Goal: Information Seeking & Learning: Learn about a topic

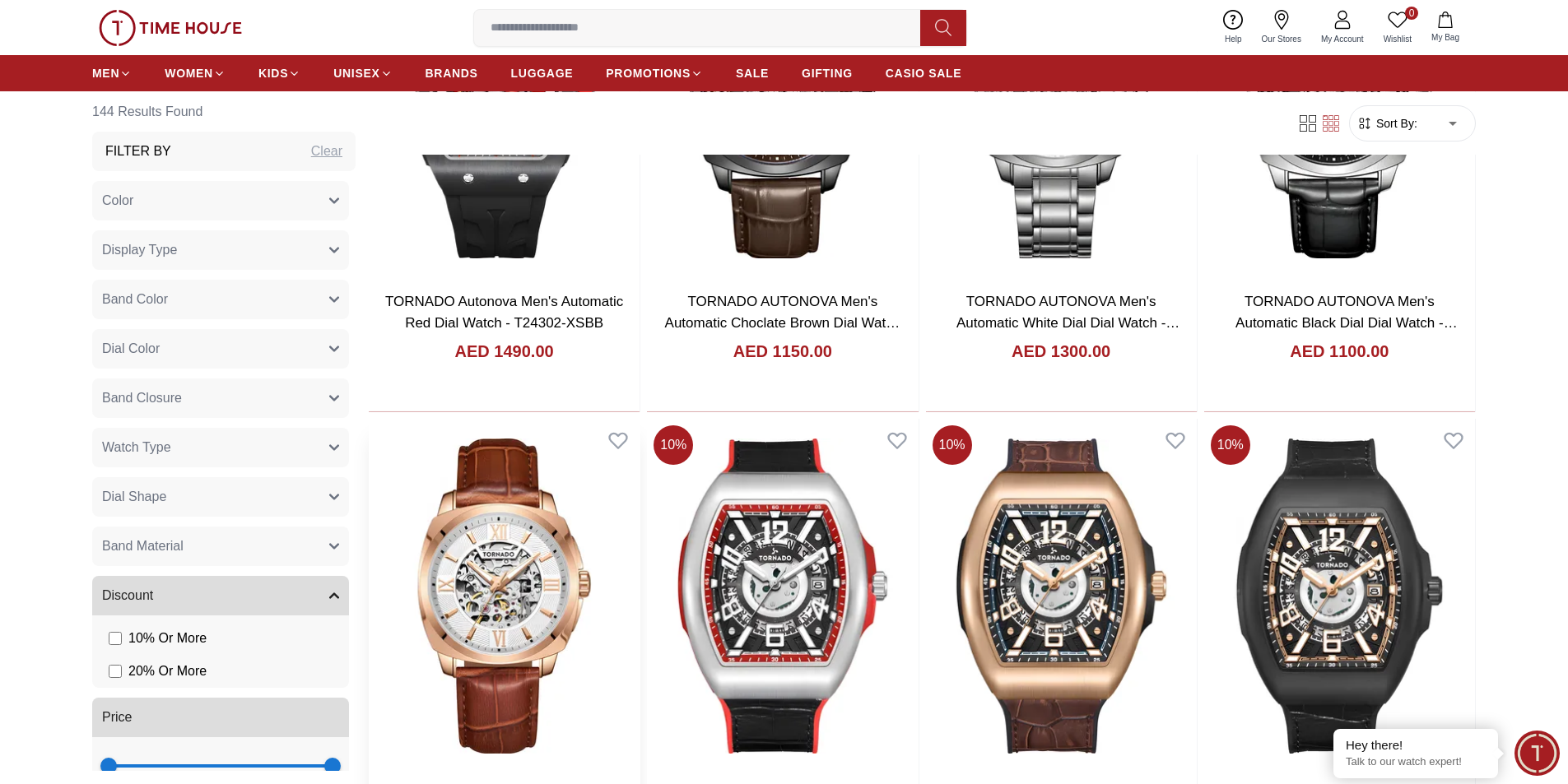
scroll to position [1234, 0]
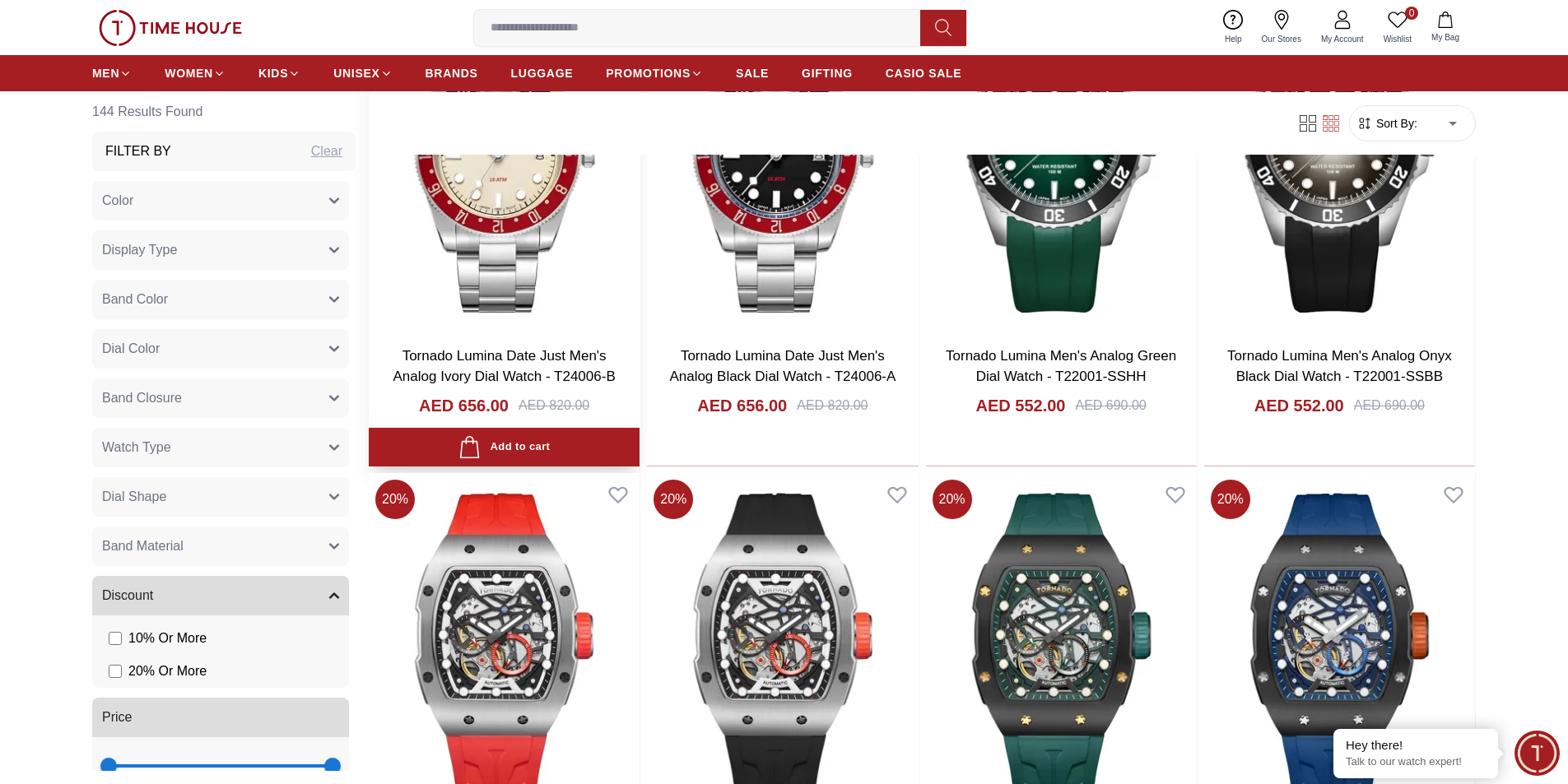
scroll to position [4032, 0]
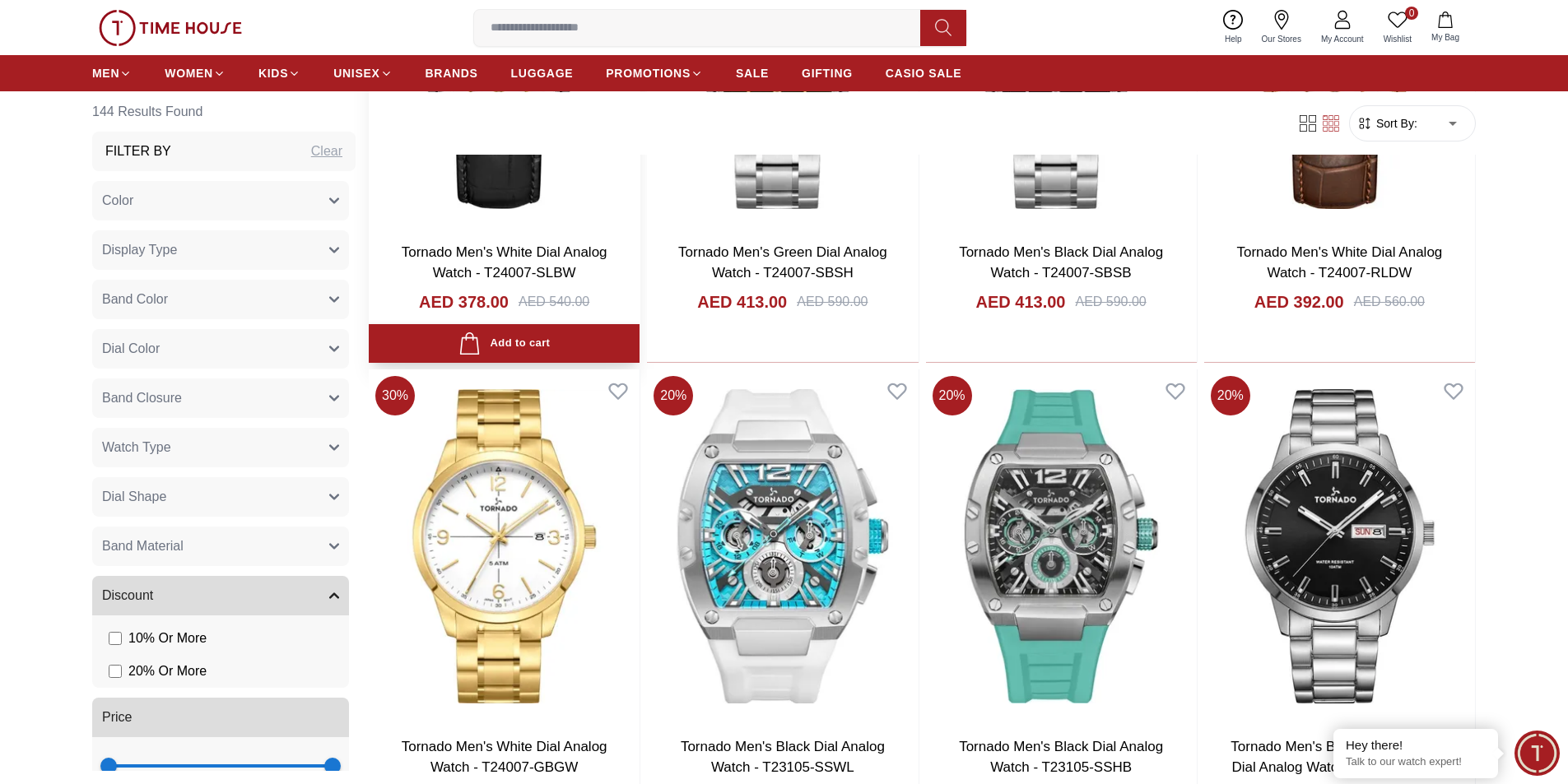
scroll to position [7076, 0]
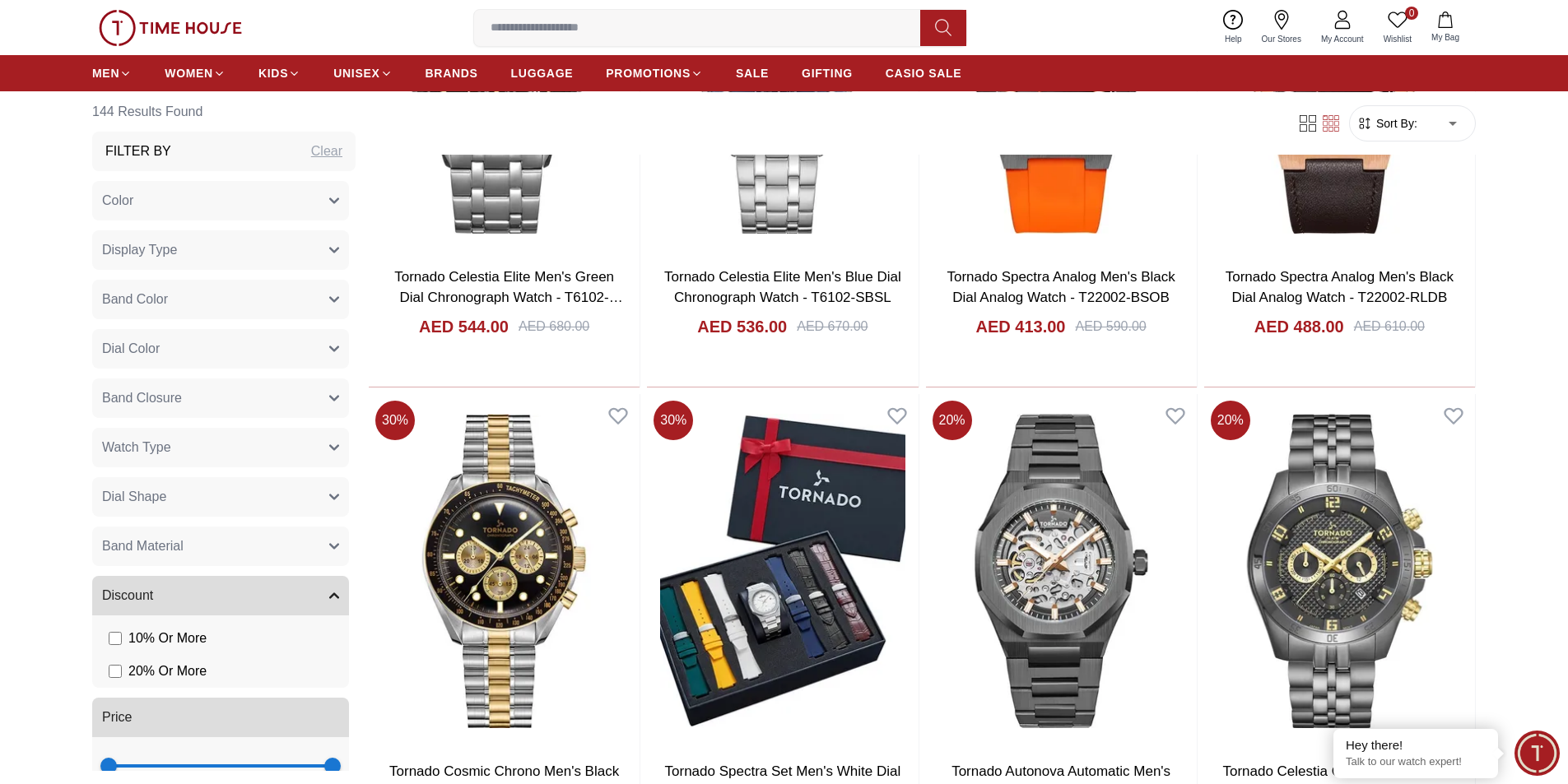
scroll to position [11601, 0]
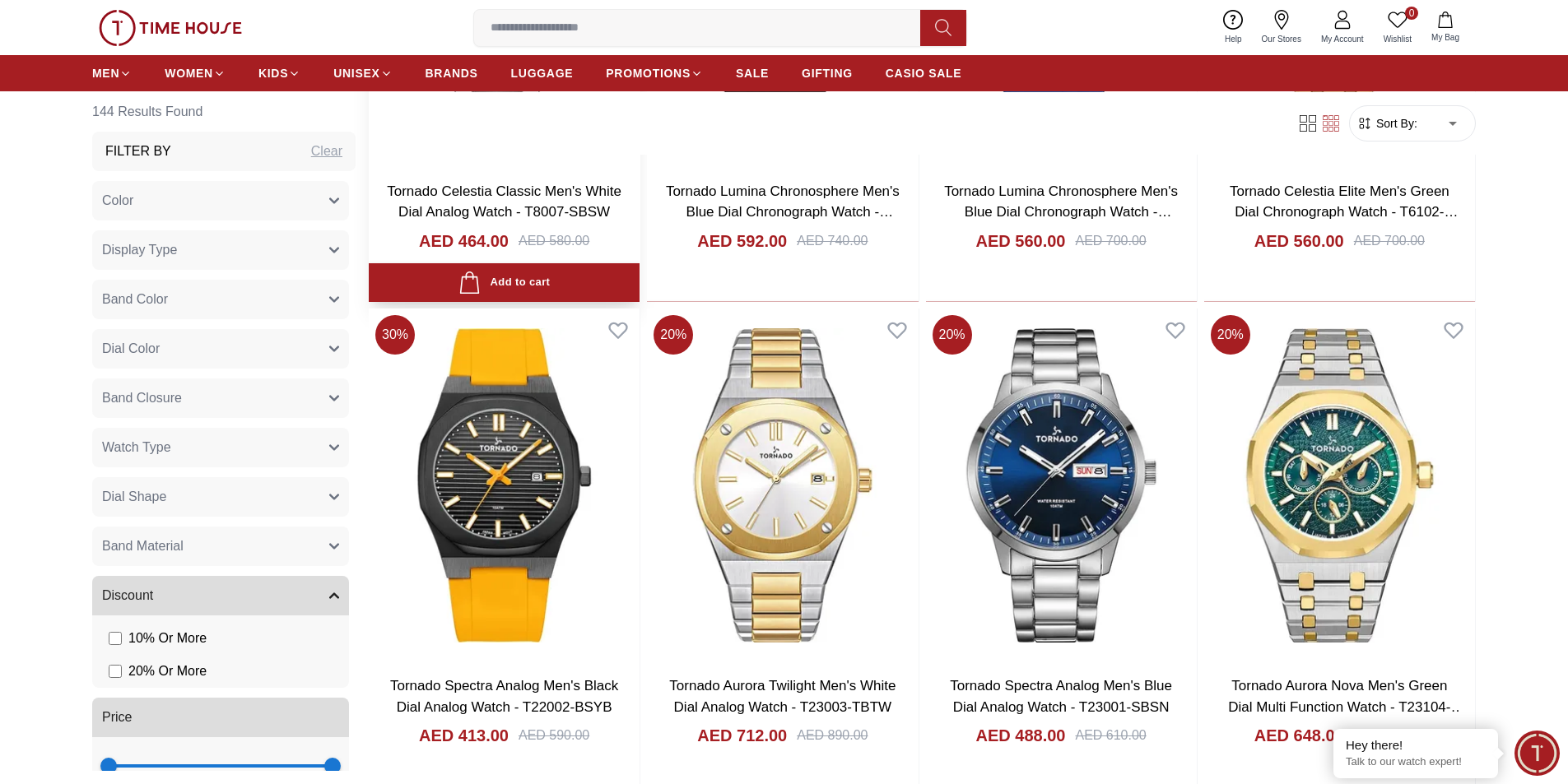
scroll to position [15386, 0]
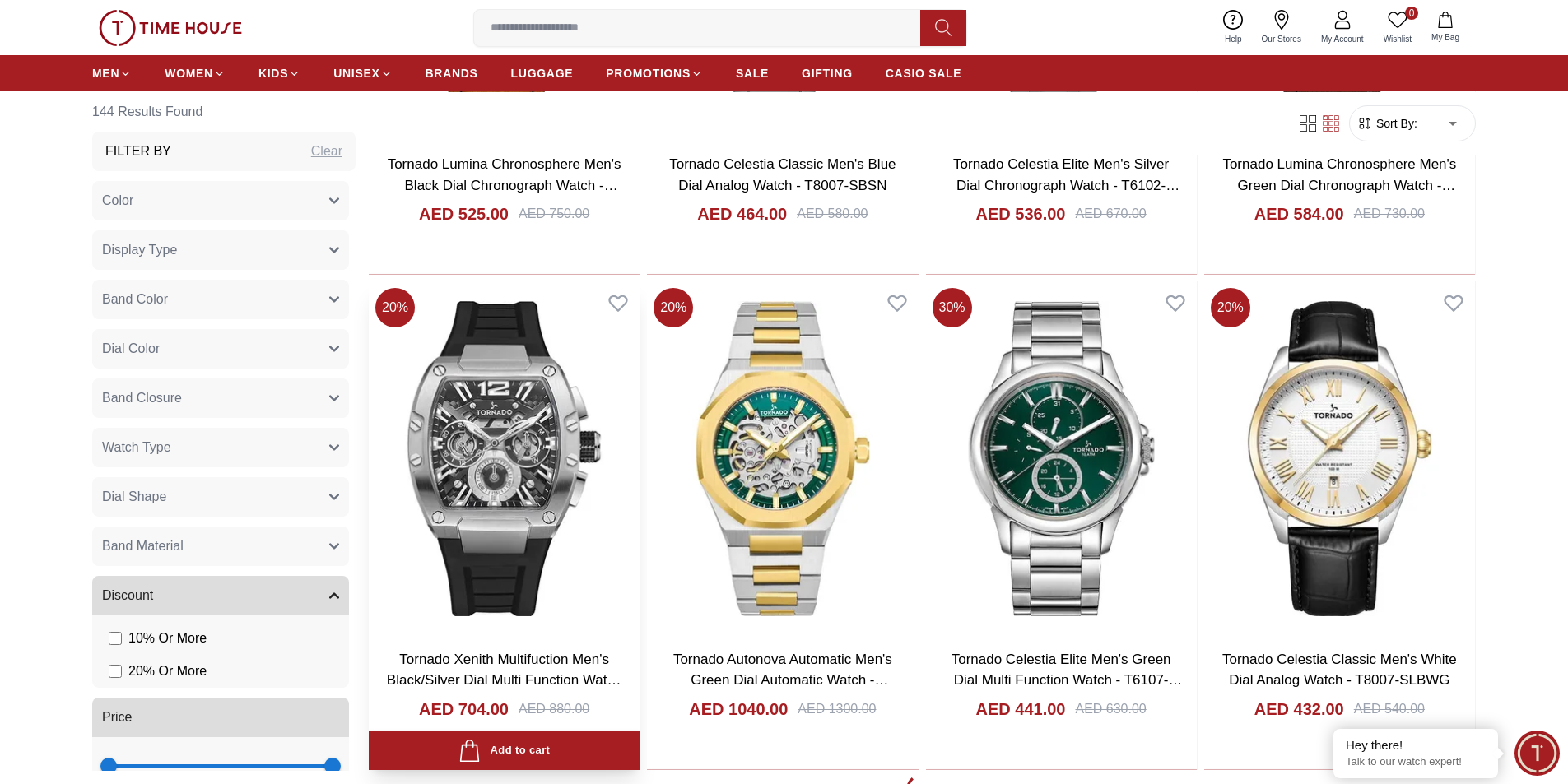
scroll to position [17607, 0]
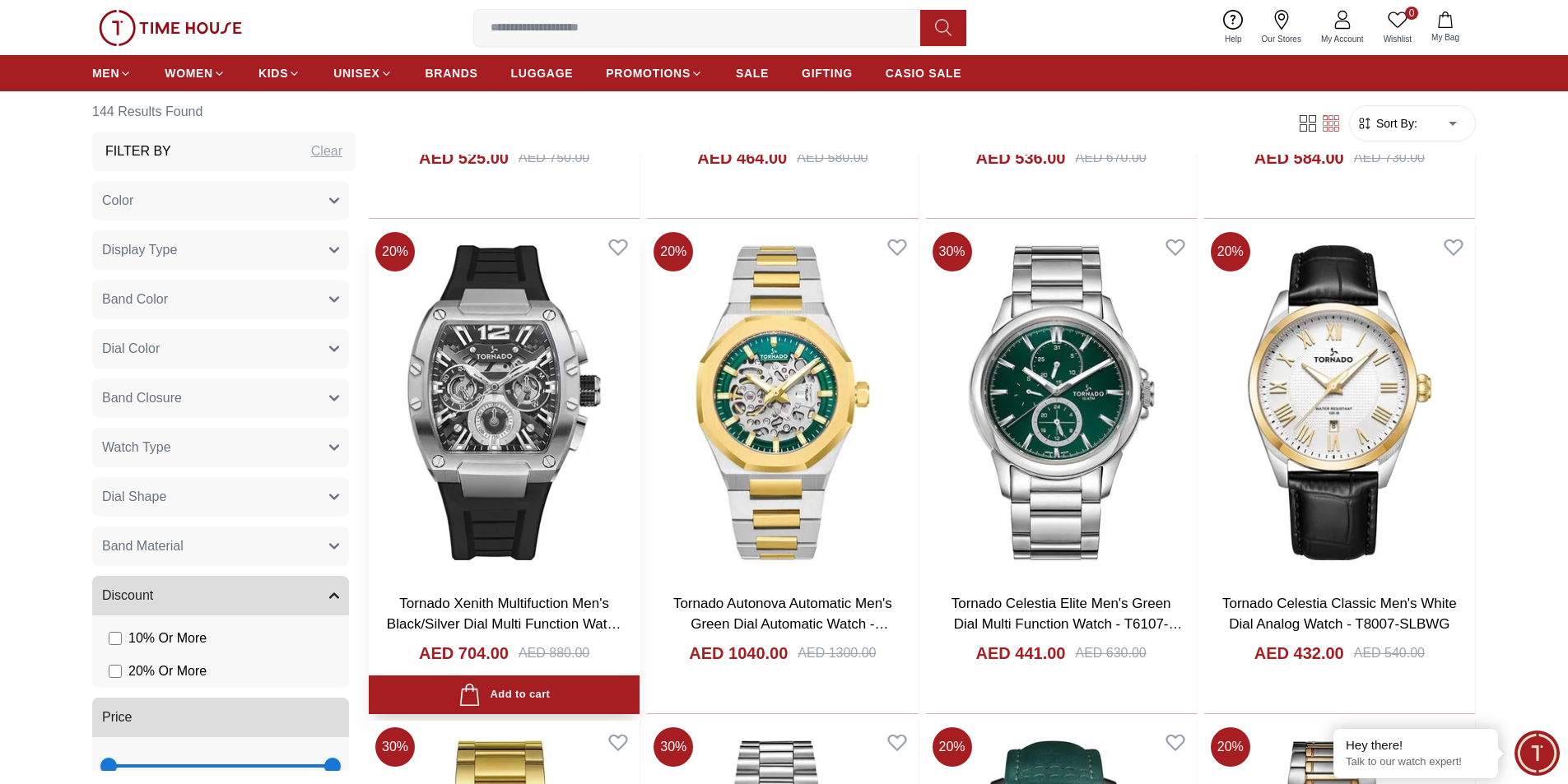
click at [439, 397] on img at bounding box center [504, 403] width 271 height 354
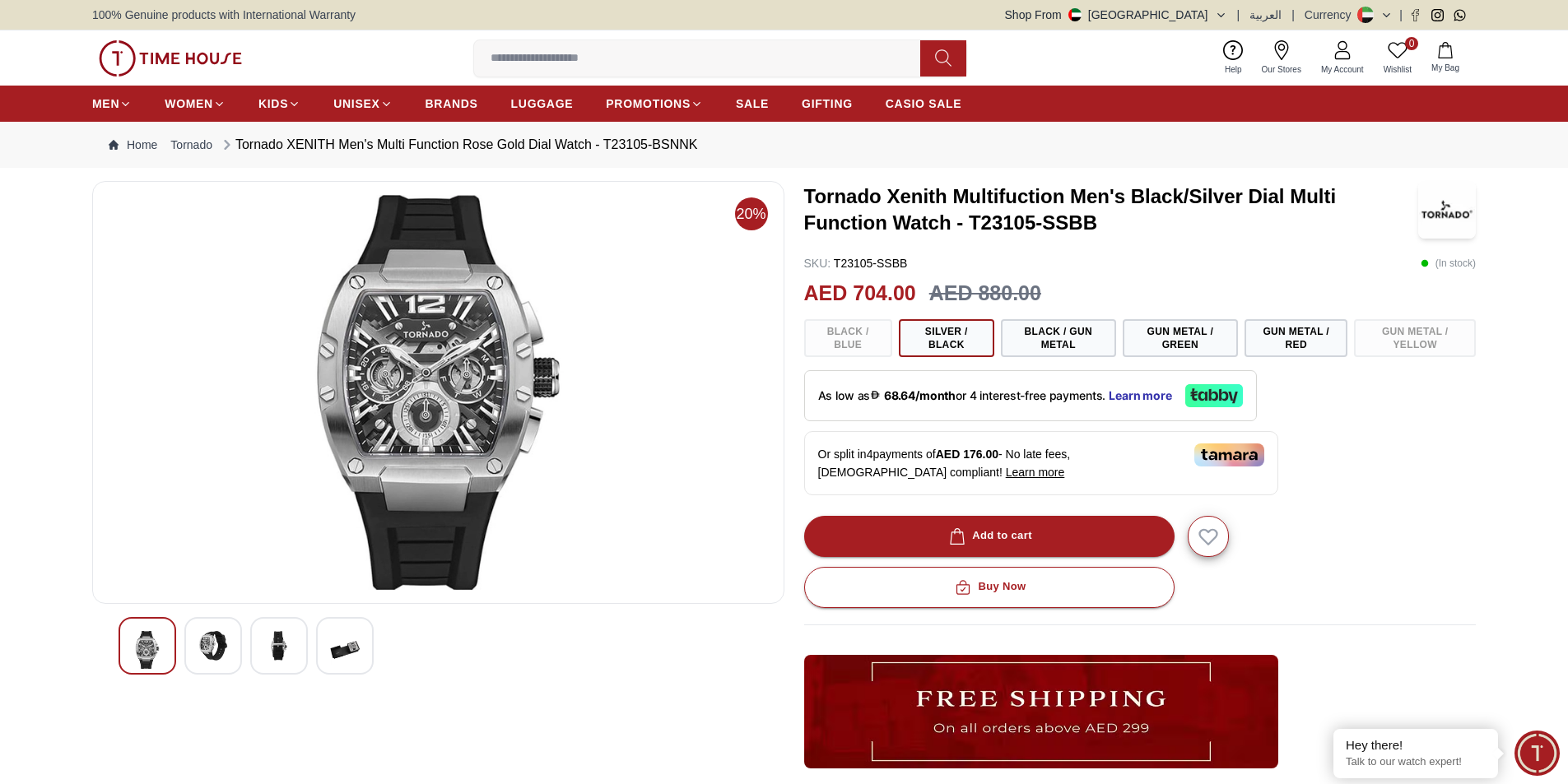
click at [210, 633] on img at bounding box center [213, 646] width 30 height 30
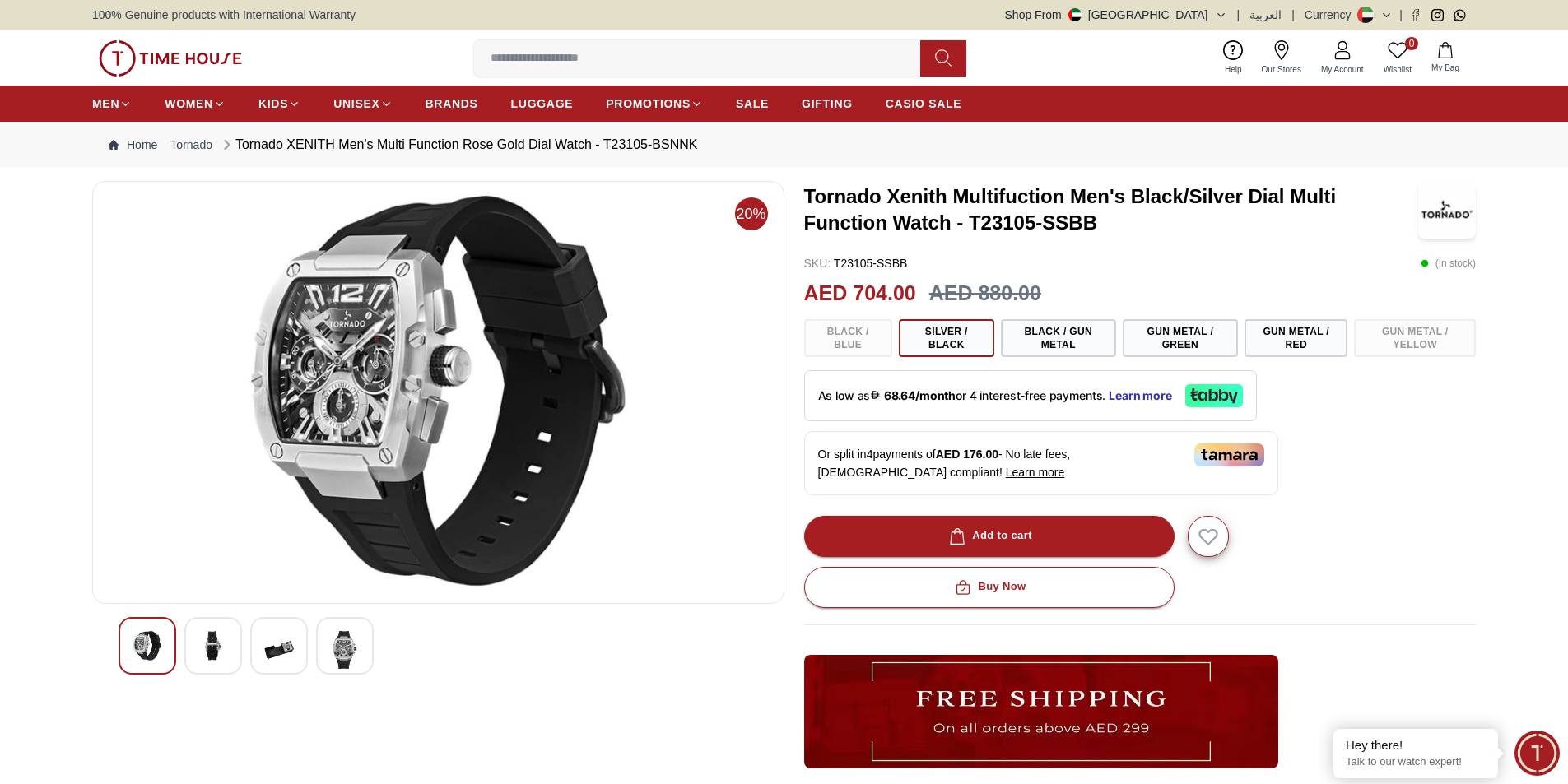
click at [272, 650] on img at bounding box center [278, 650] width 30 height 38
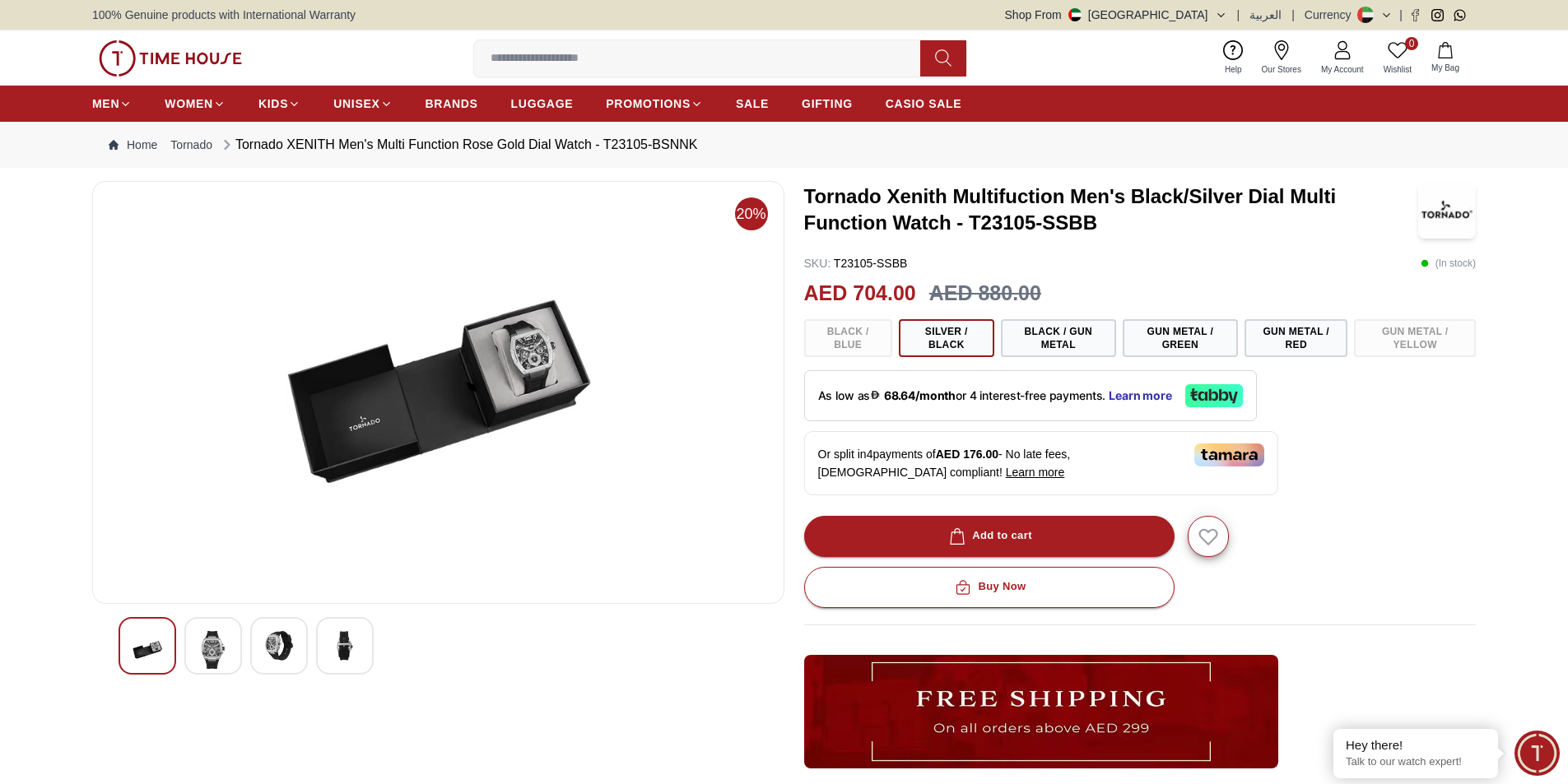
click at [323, 658] on div at bounding box center [345, 646] width 58 height 58
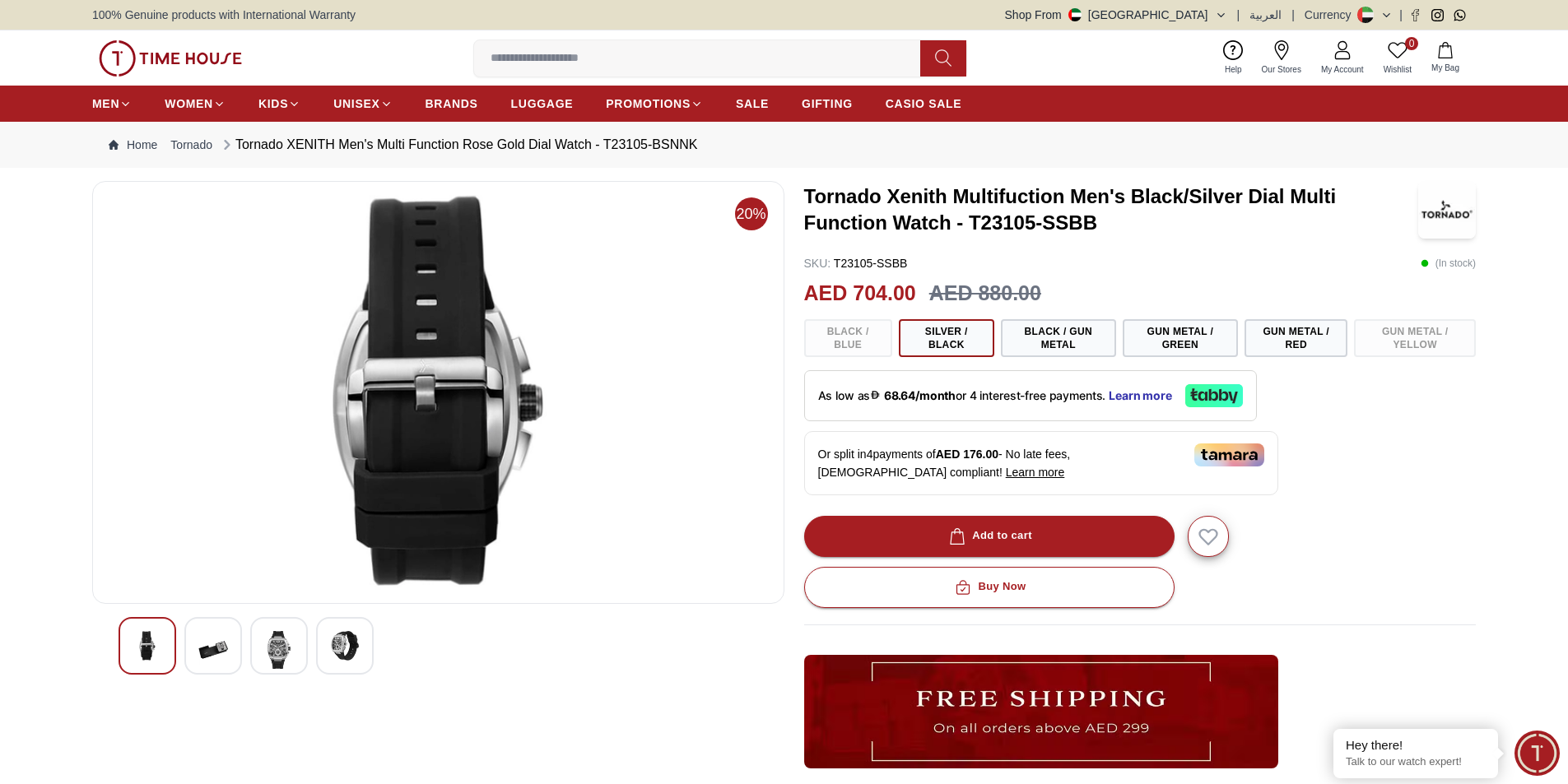
click at [214, 642] on img at bounding box center [213, 650] width 30 height 38
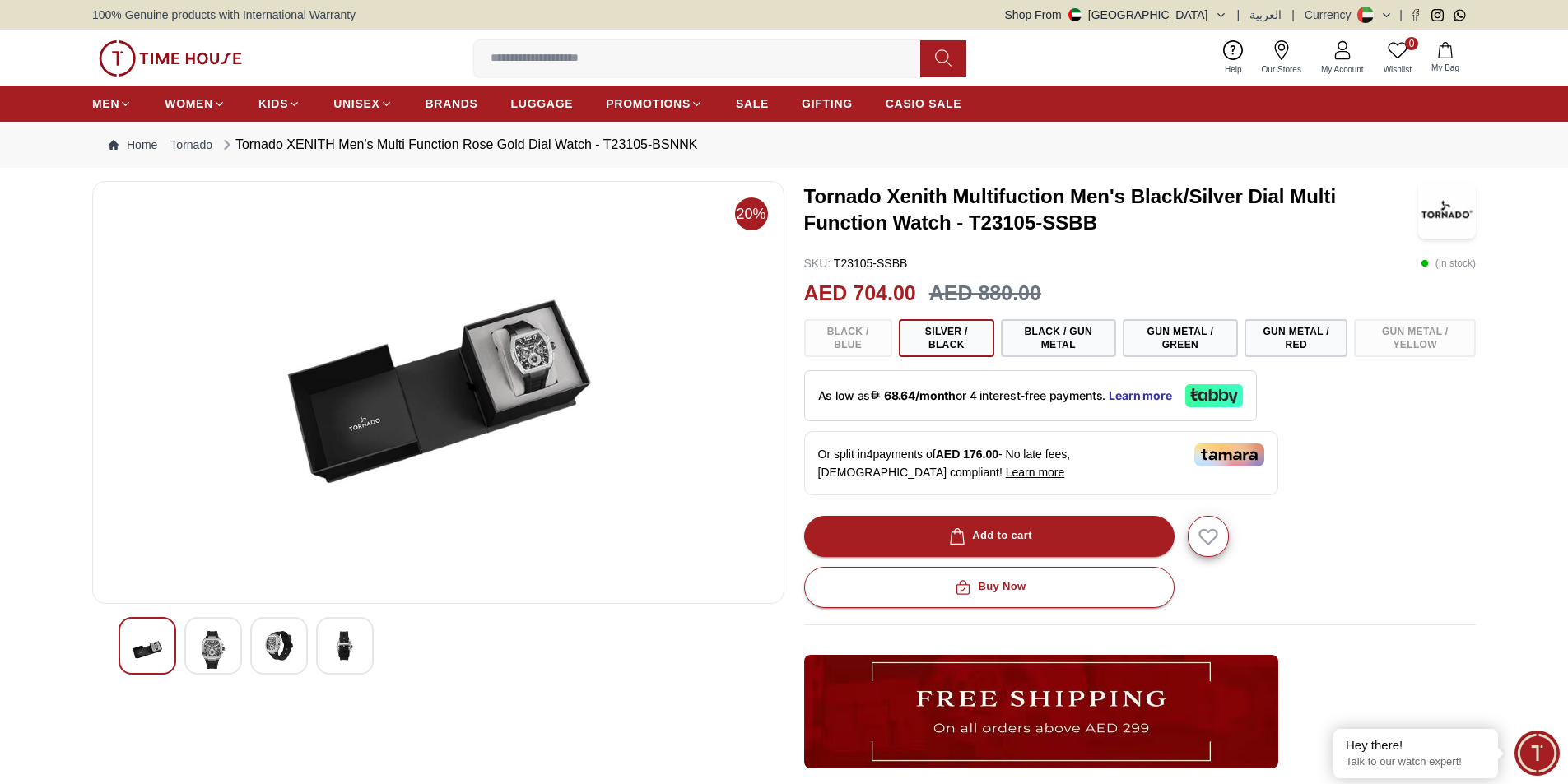
click at [205, 655] on img at bounding box center [213, 650] width 30 height 38
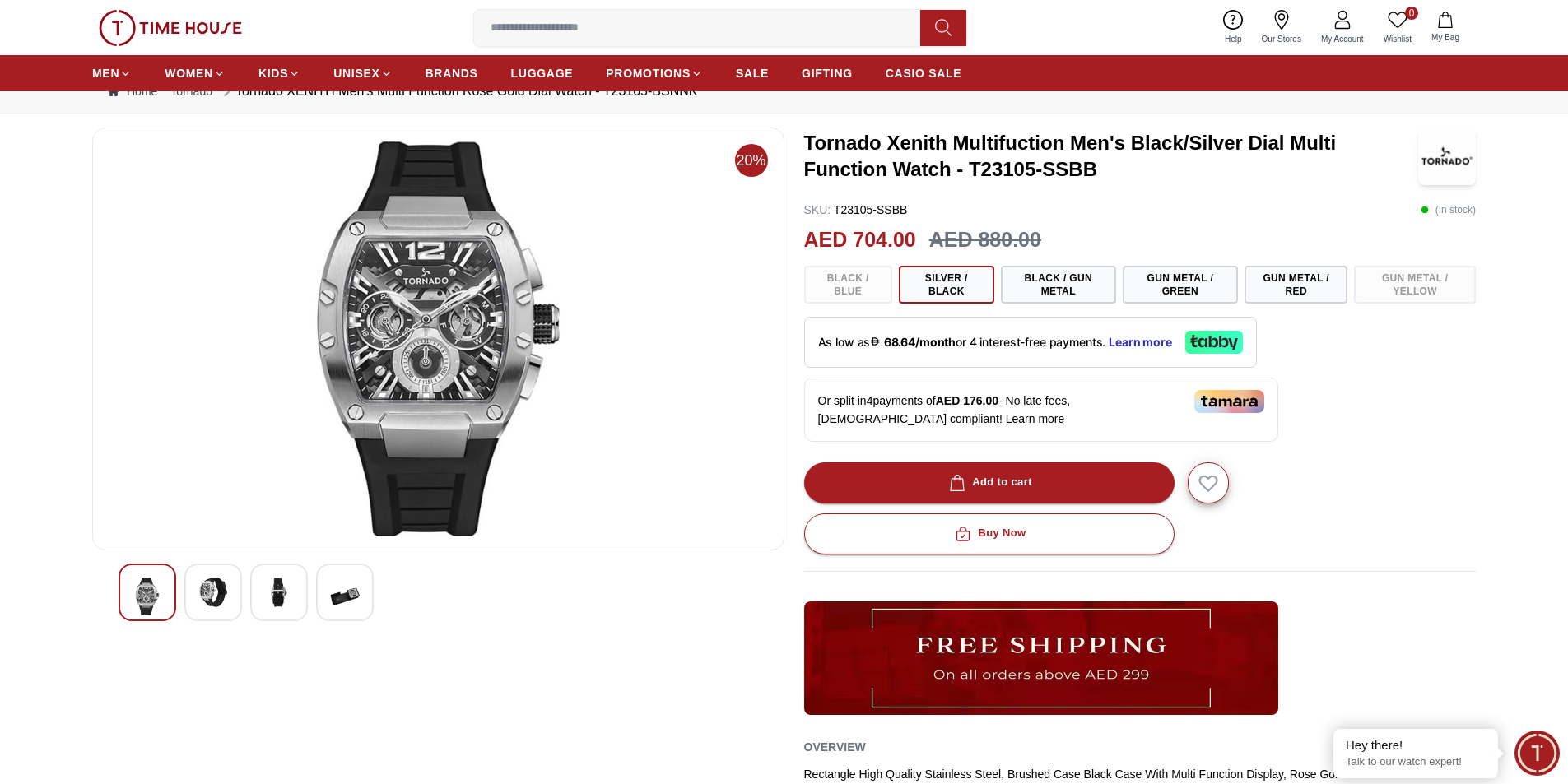
scroll to position [82, 0]
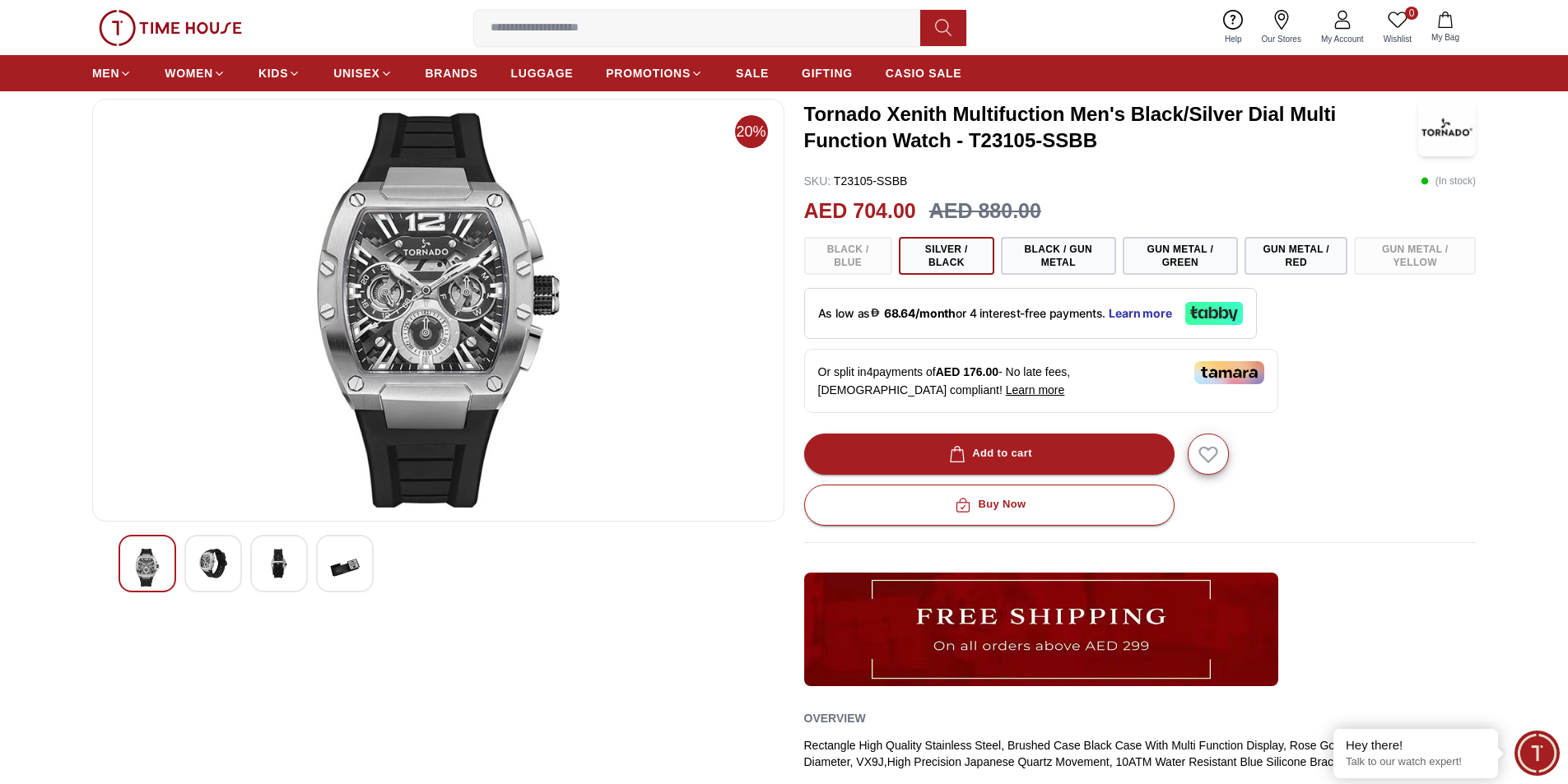
click at [195, 562] on div at bounding box center [213, 564] width 58 height 58
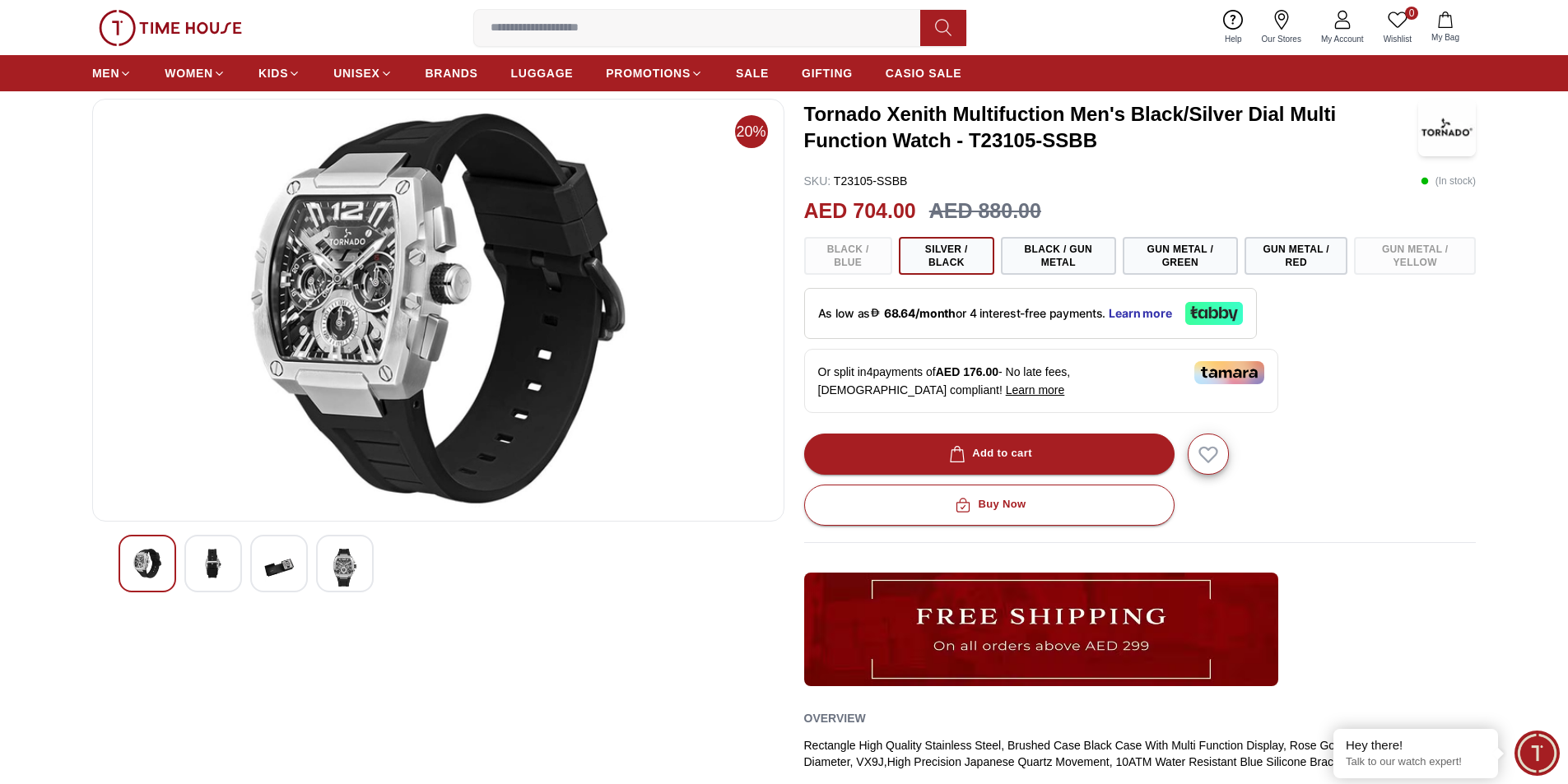
click at [273, 566] on img at bounding box center [278, 568] width 30 height 38
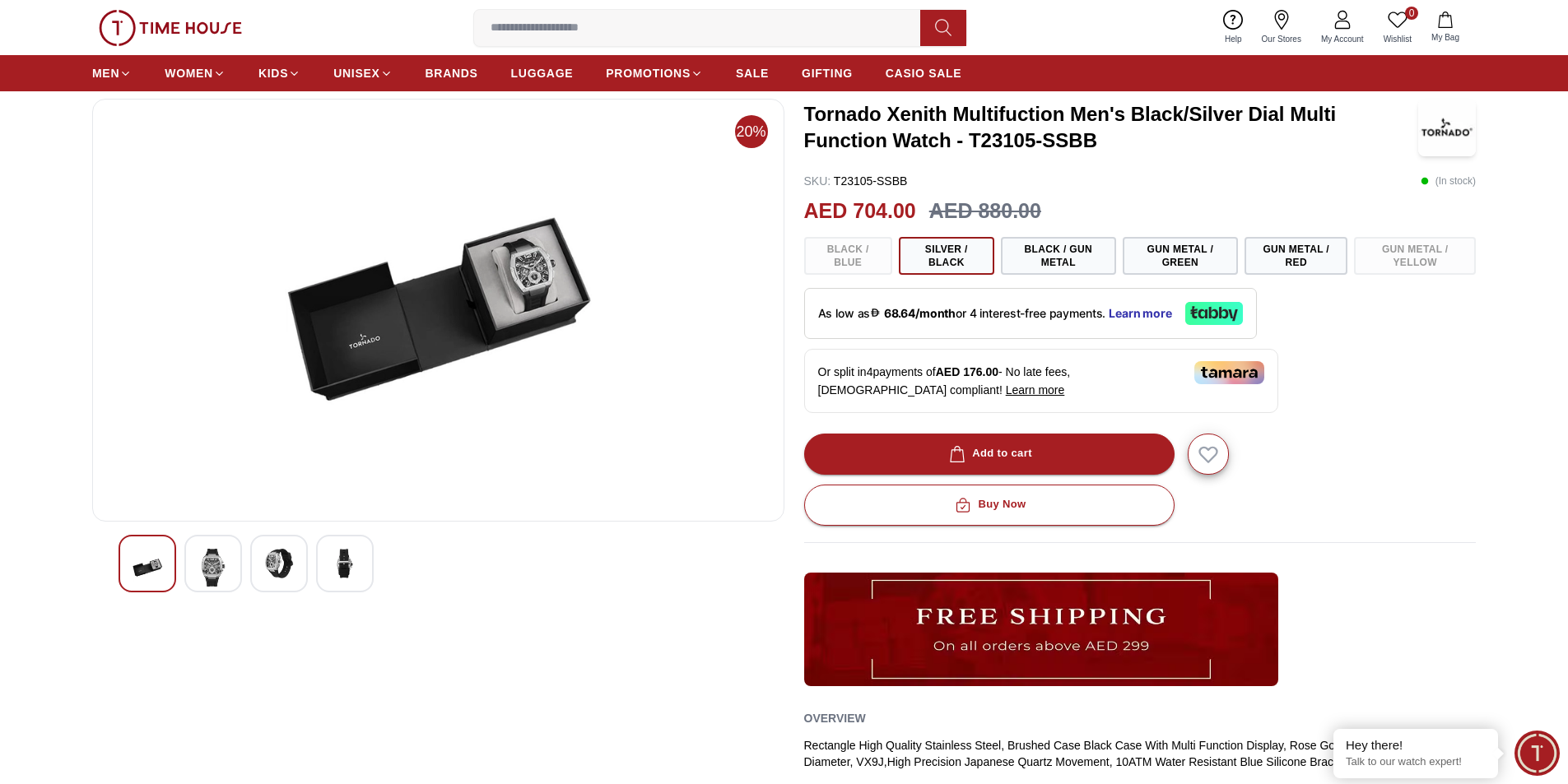
click at [325, 566] on div at bounding box center [345, 564] width 58 height 58
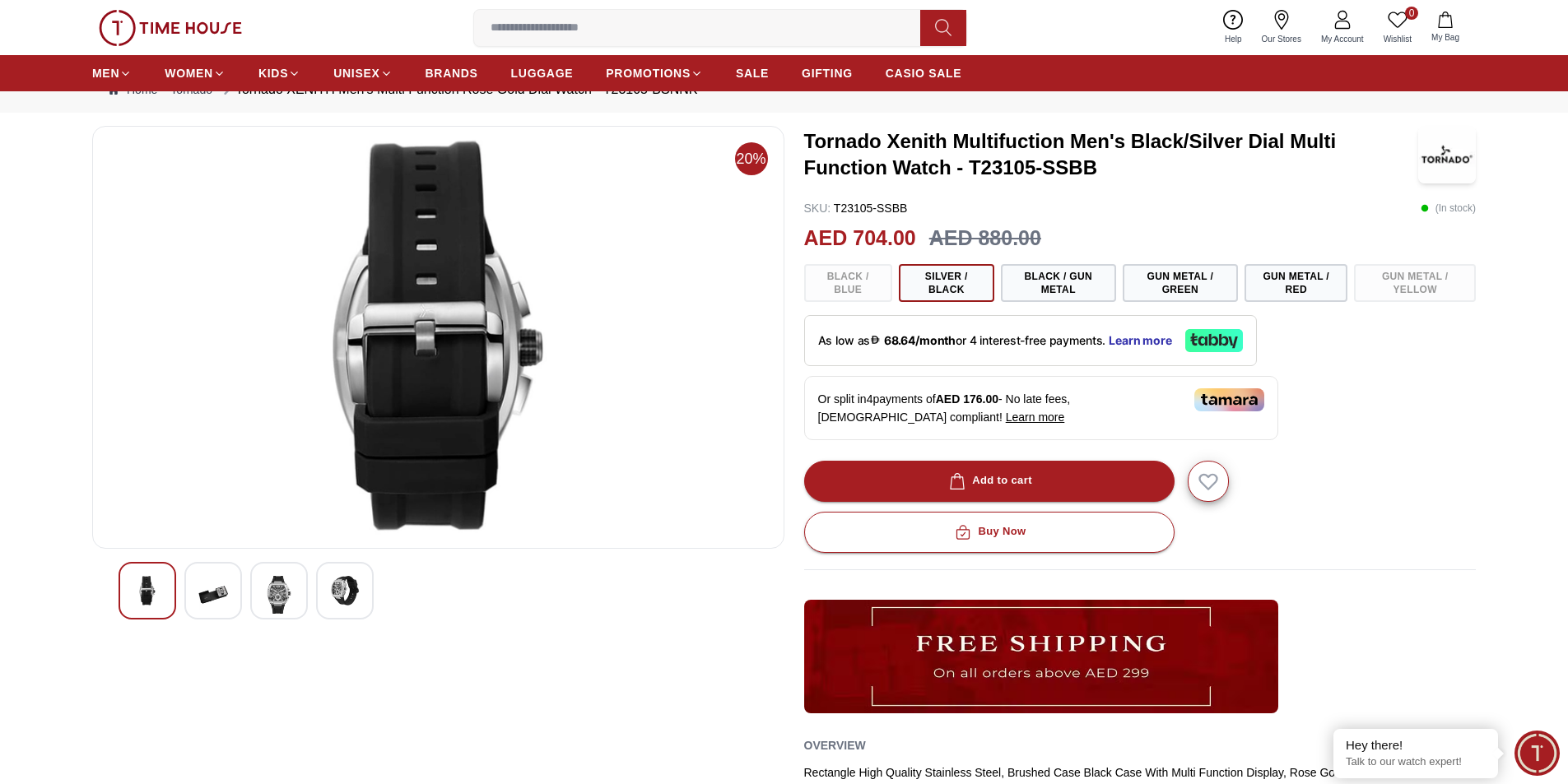
scroll to position [0, 0]
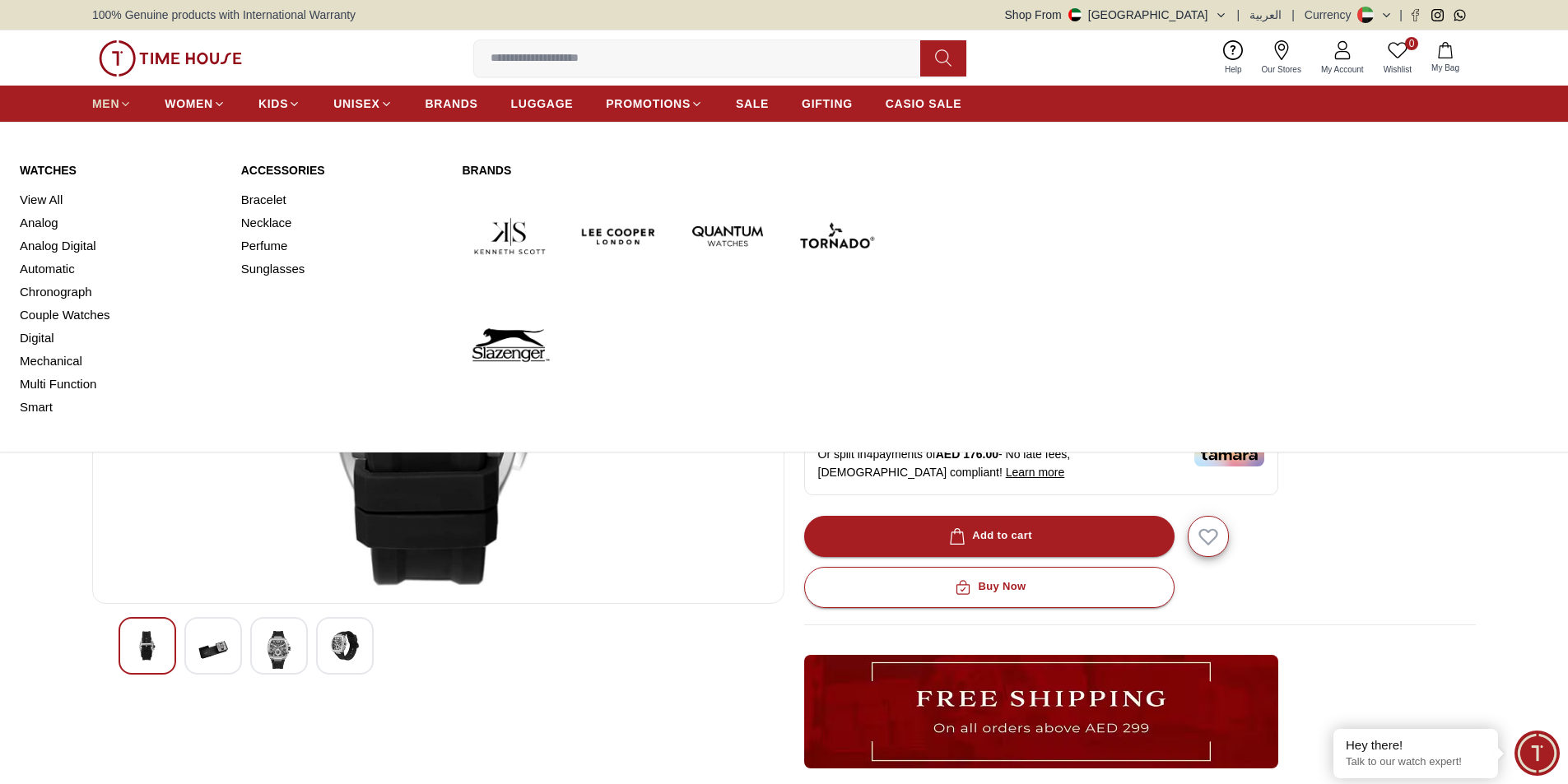
click at [117, 104] on span "MEN" at bounding box center [106, 104] width 27 height 16
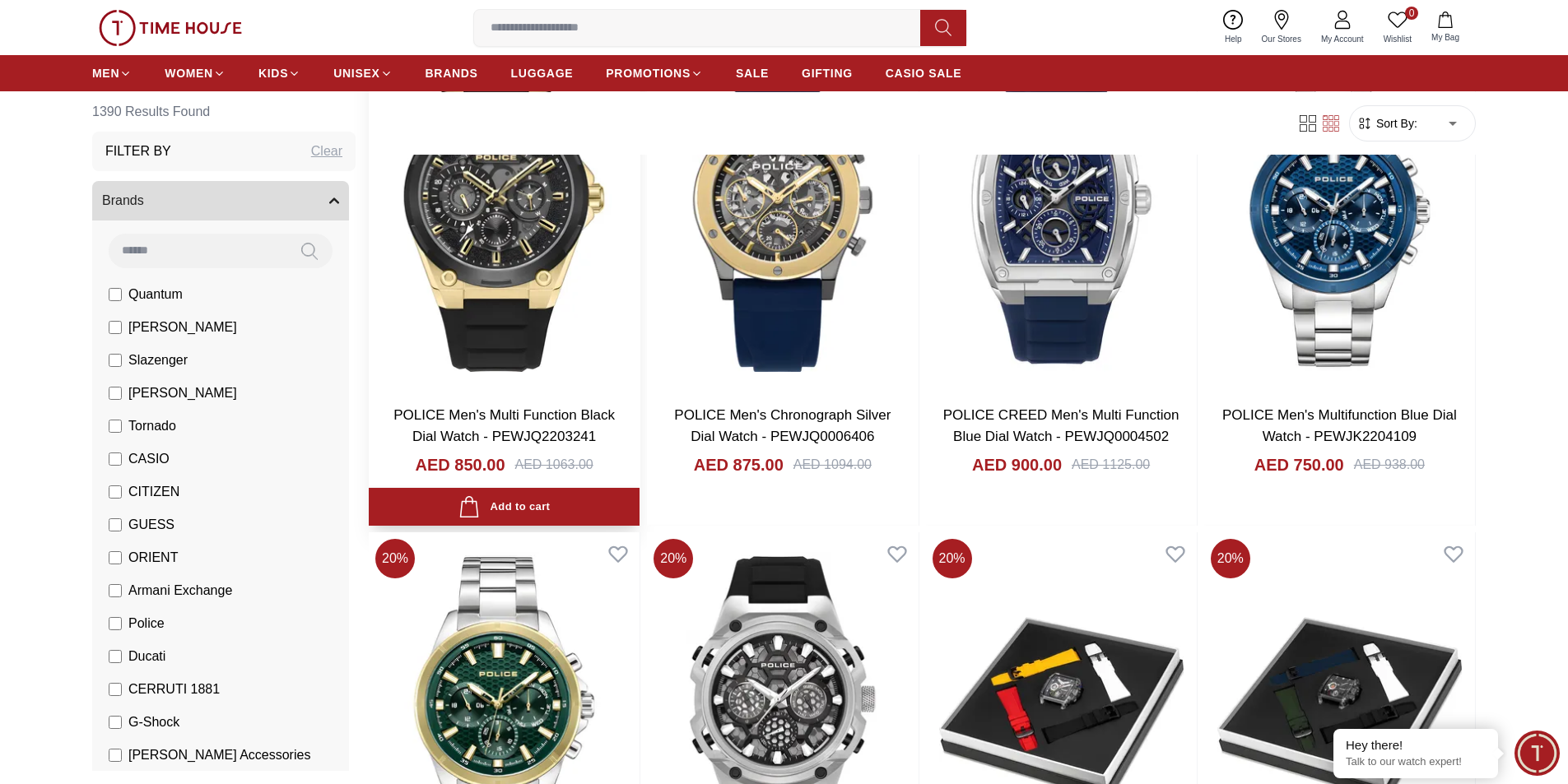
scroll to position [1399, 0]
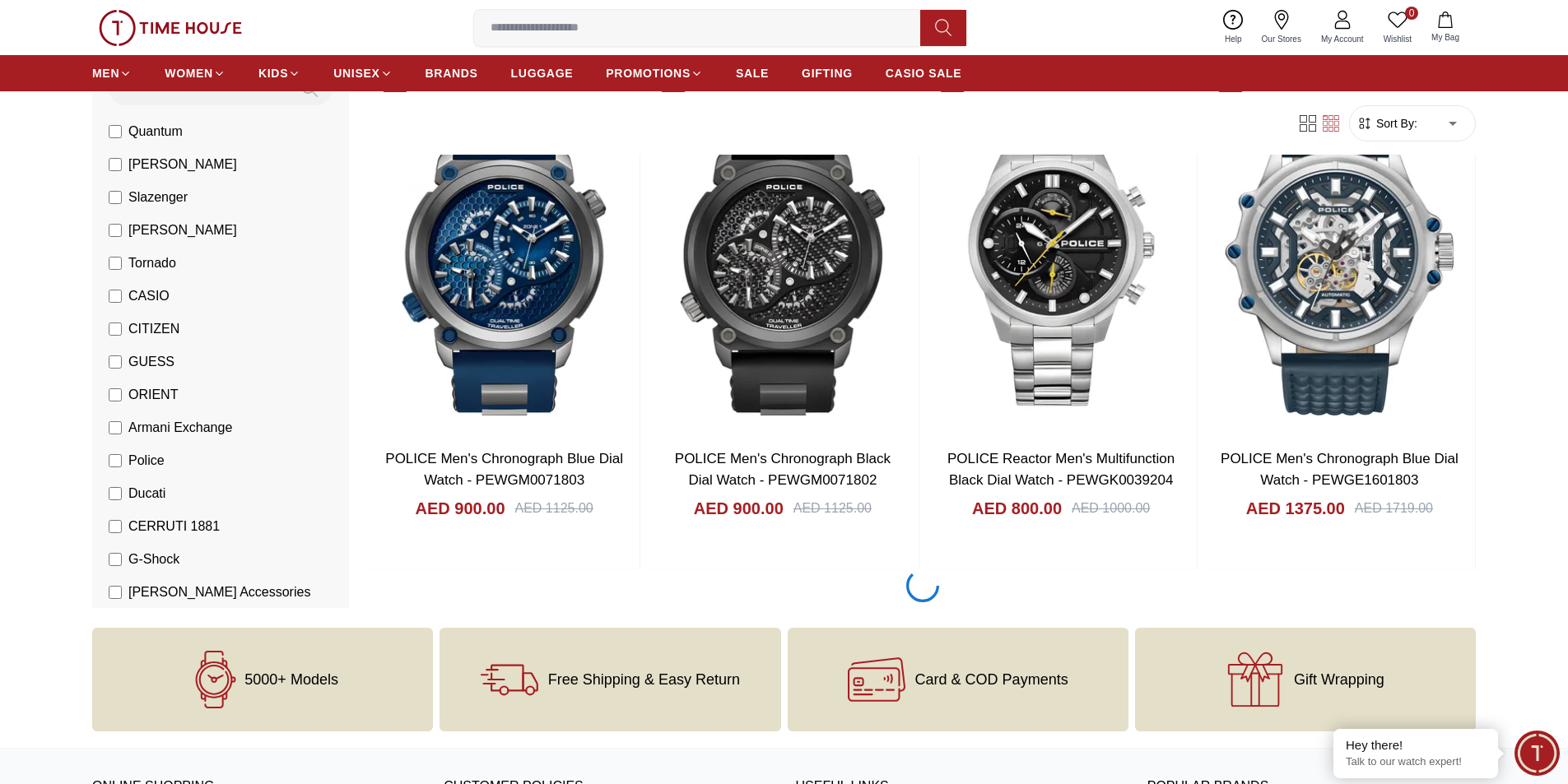
scroll to position [2222, 0]
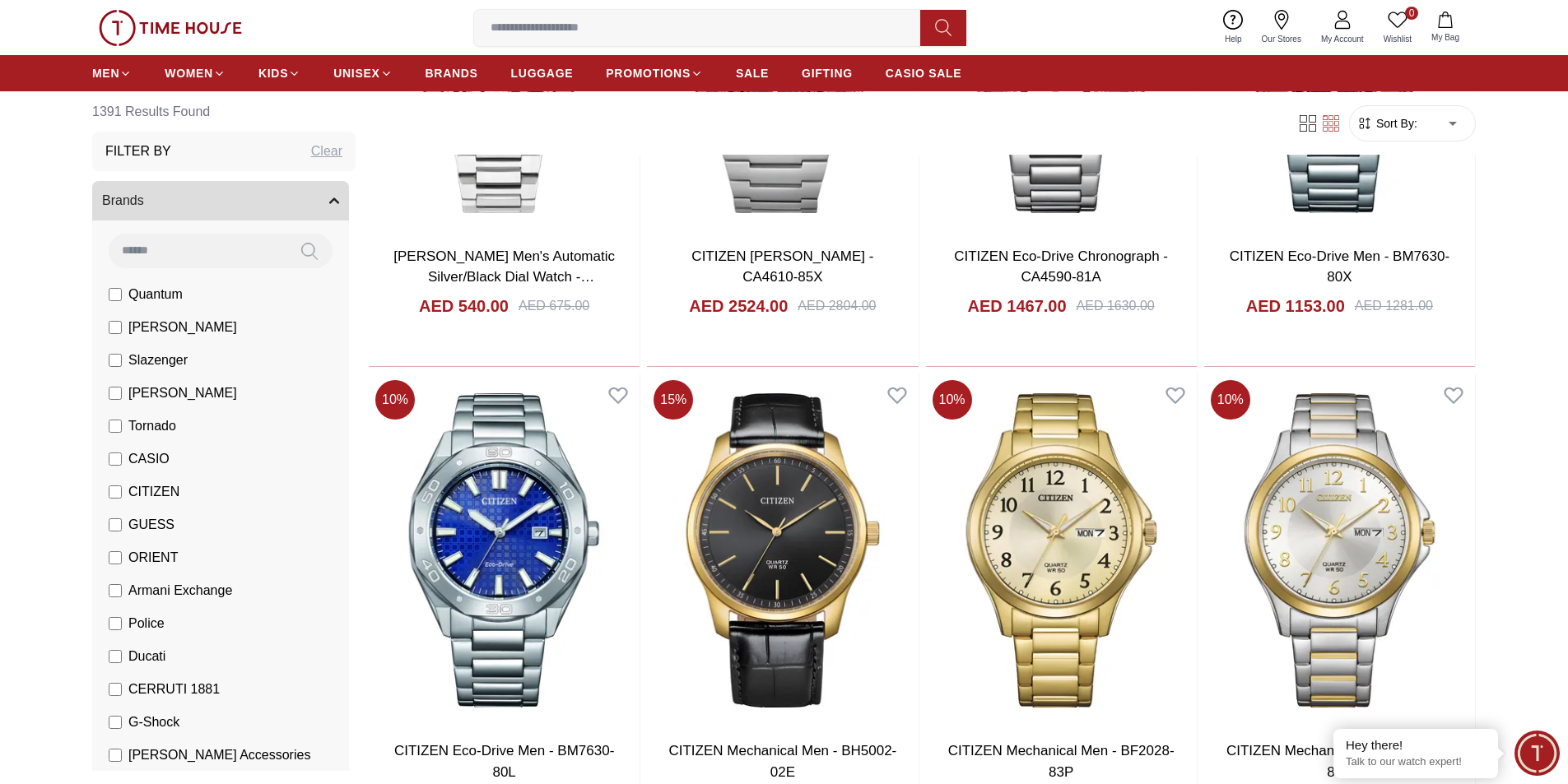
scroll to position [5348, 0]
